Goal: Find specific page/section: Find specific page/section

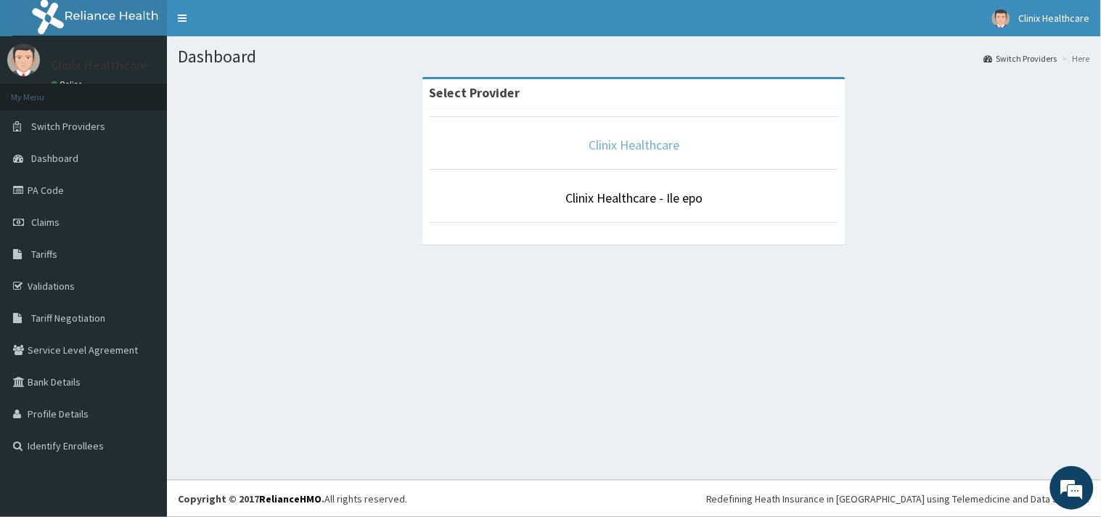
click at [593, 147] on link "Clinix Healthcare" at bounding box center [633, 144] width 91 height 17
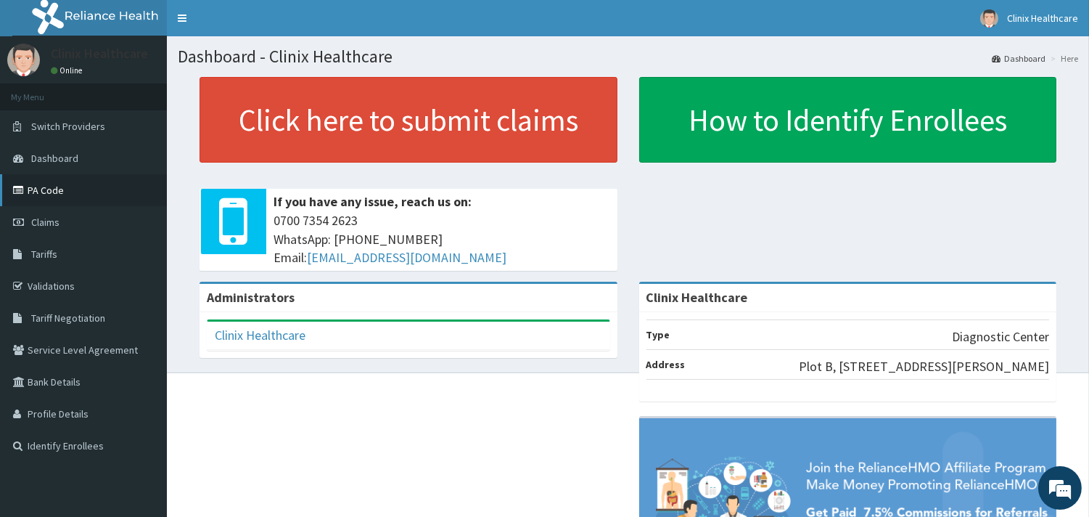
click at [44, 192] on link "PA Code" at bounding box center [83, 190] width 167 height 32
